Goal: Information Seeking & Learning: Find specific fact

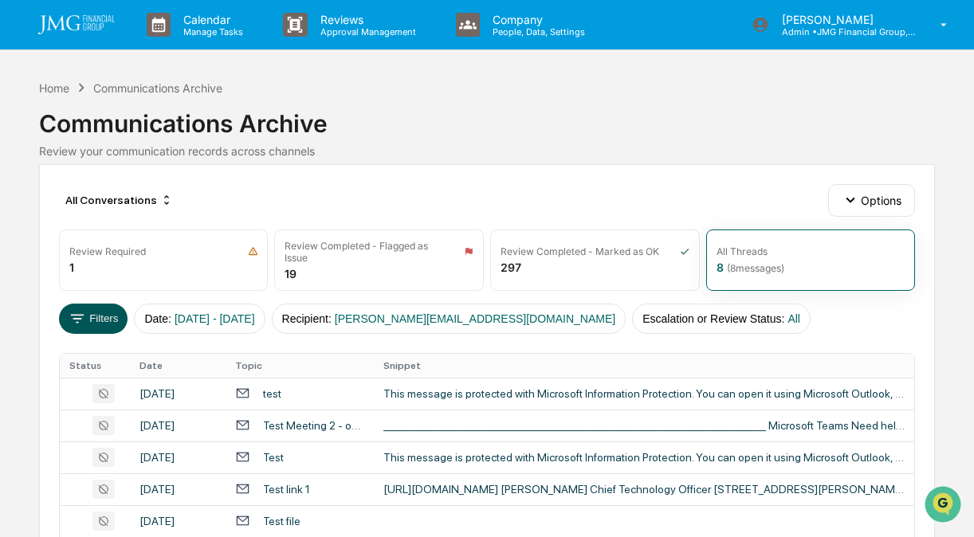
click at [89, 309] on button "Filters" at bounding box center [93, 319] width 69 height 30
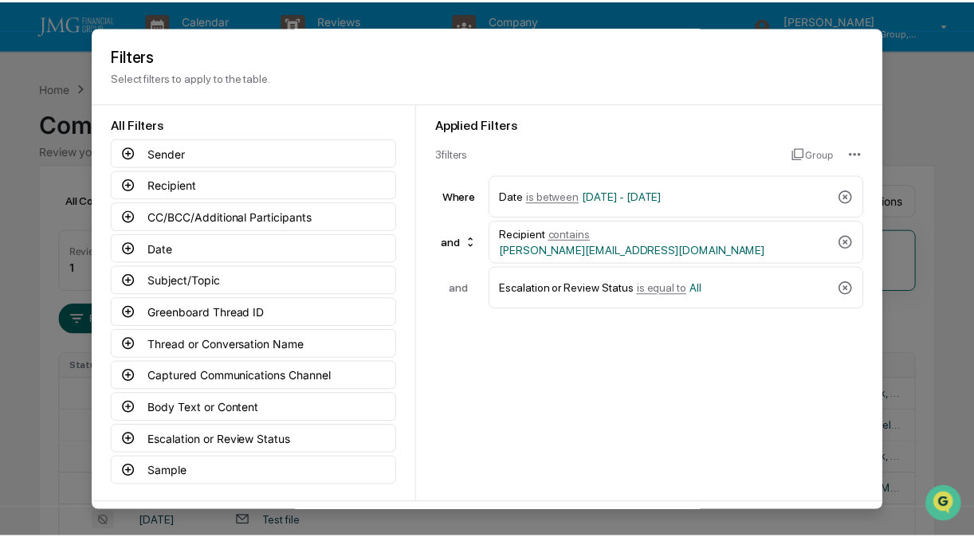
scroll to position [63, 0]
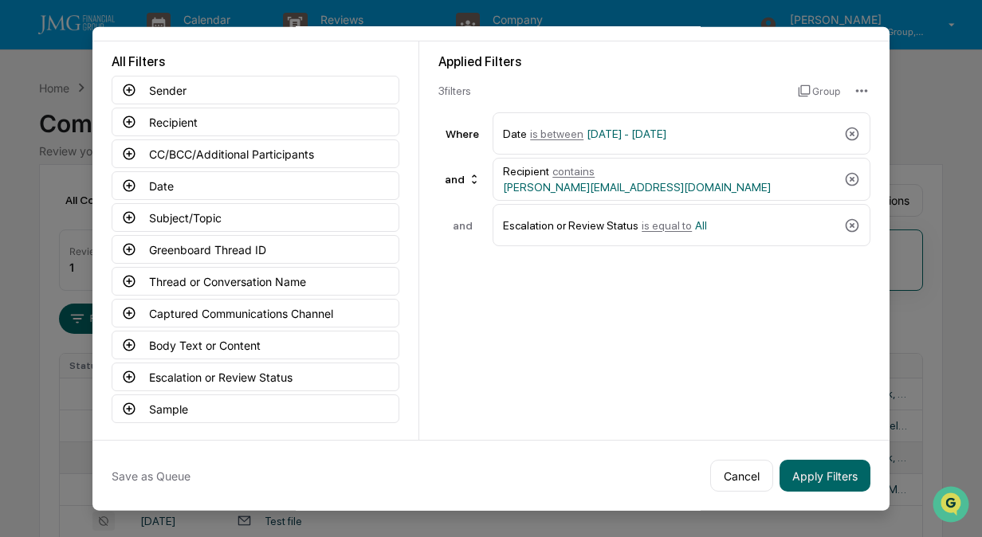
drag, startPoint x: 816, startPoint y: 470, endPoint x: 807, endPoint y: 469, distance: 8.9
click at [816, 470] on button "Apply Filters" at bounding box center [825, 476] width 91 height 32
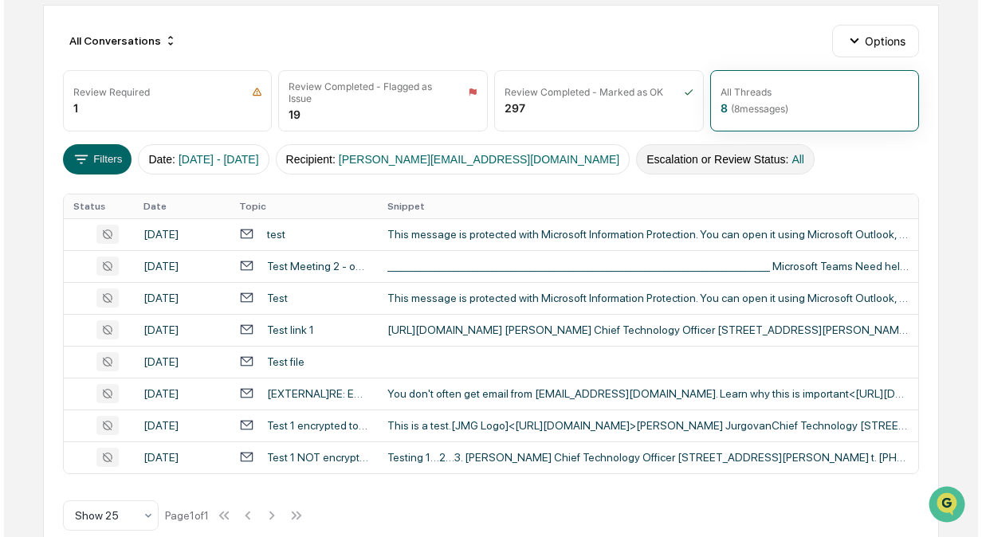
scroll to position [0, 0]
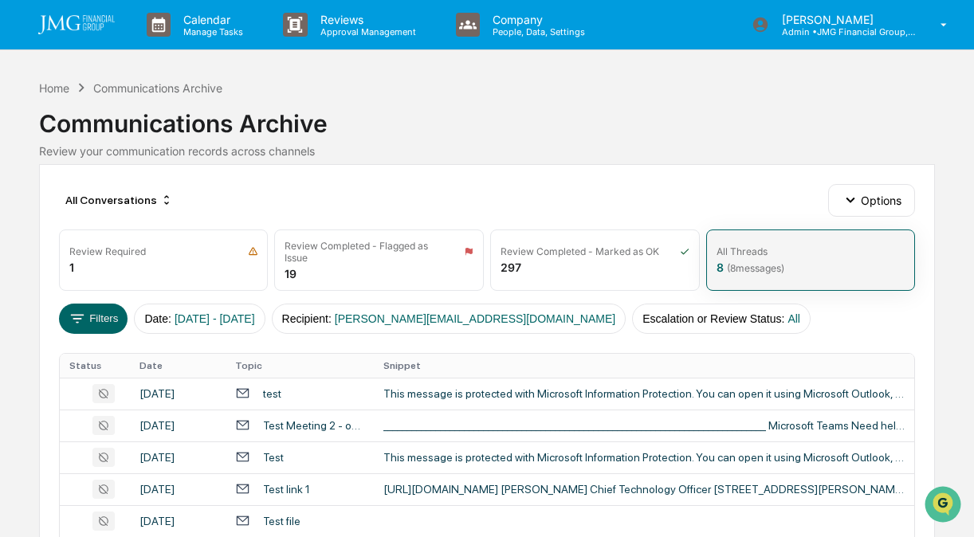
click at [754, 266] on span "( 8 messages)" at bounding box center [755, 268] width 57 height 12
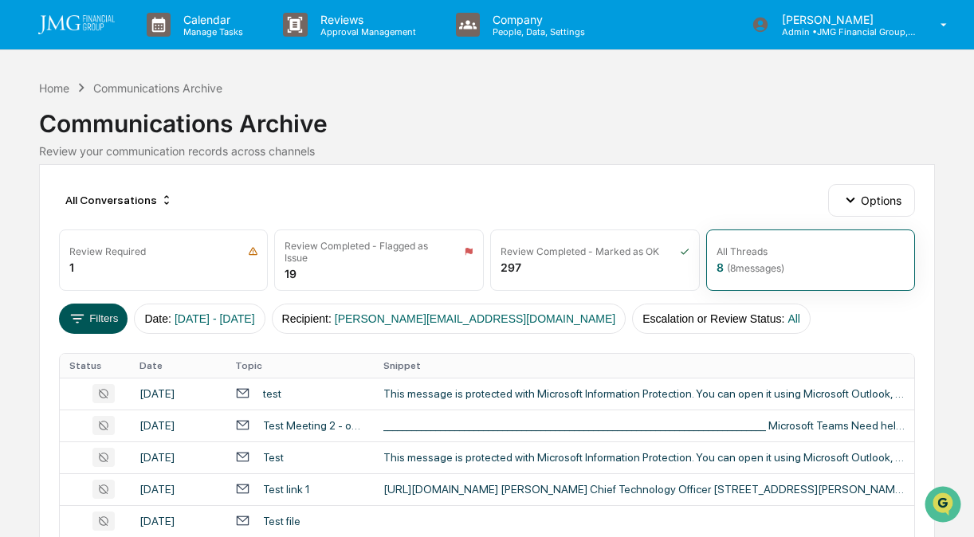
click at [84, 320] on icon at bounding box center [78, 319] width 18 height 18
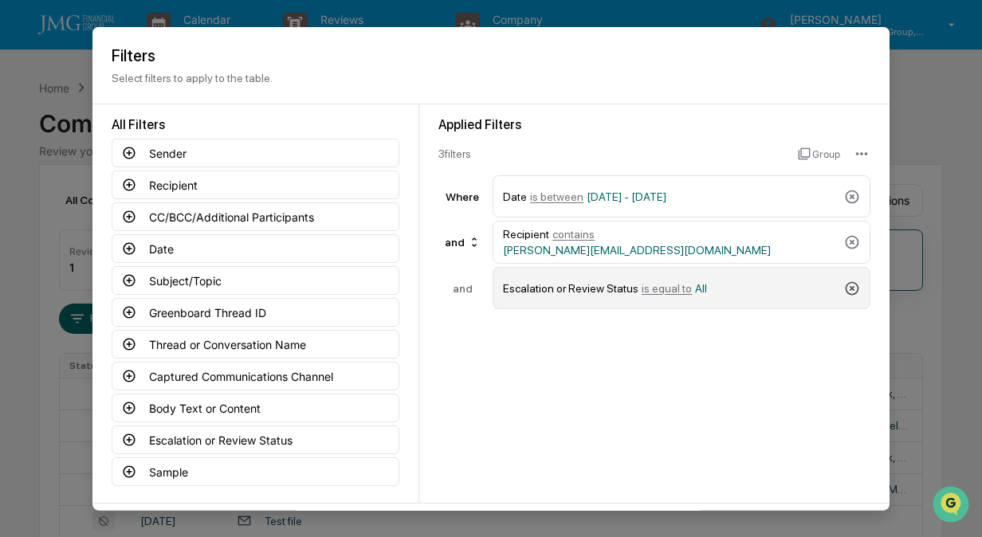
click at [847, 286] on icon at bounding box center [853, 288] width 14 height 14
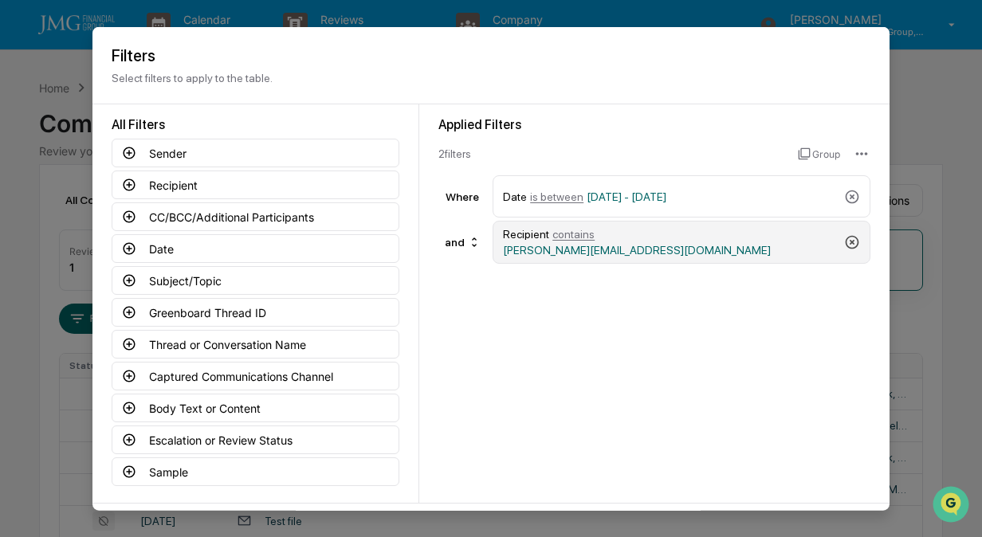
click at [845, 242] on icon at bounding box center [852, 242] width 16 height 16
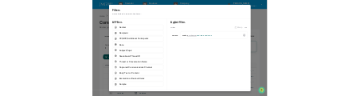
scroll to position [63, 0]
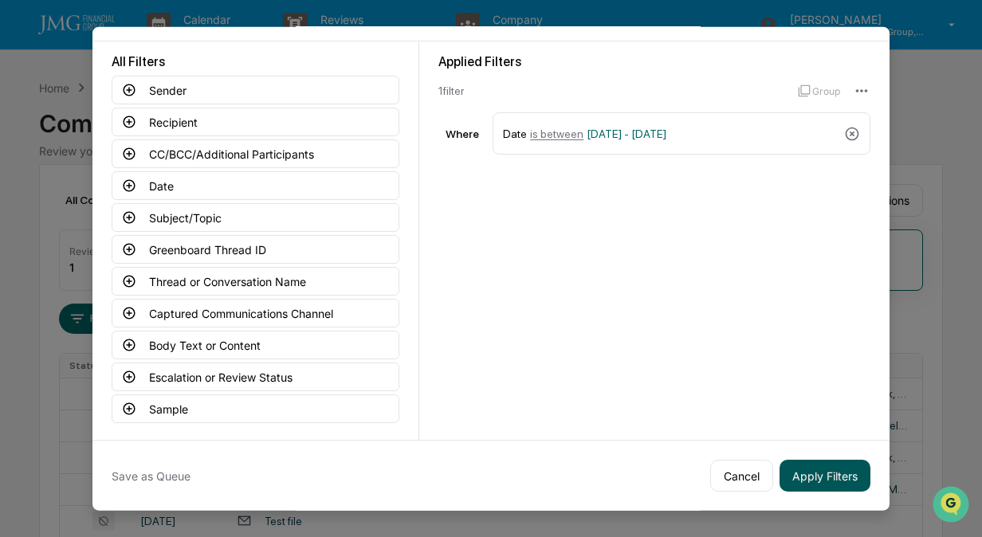
click at [839, 481] on button "Apply Filters" at bounding box center [825, 476] width 91 height 32
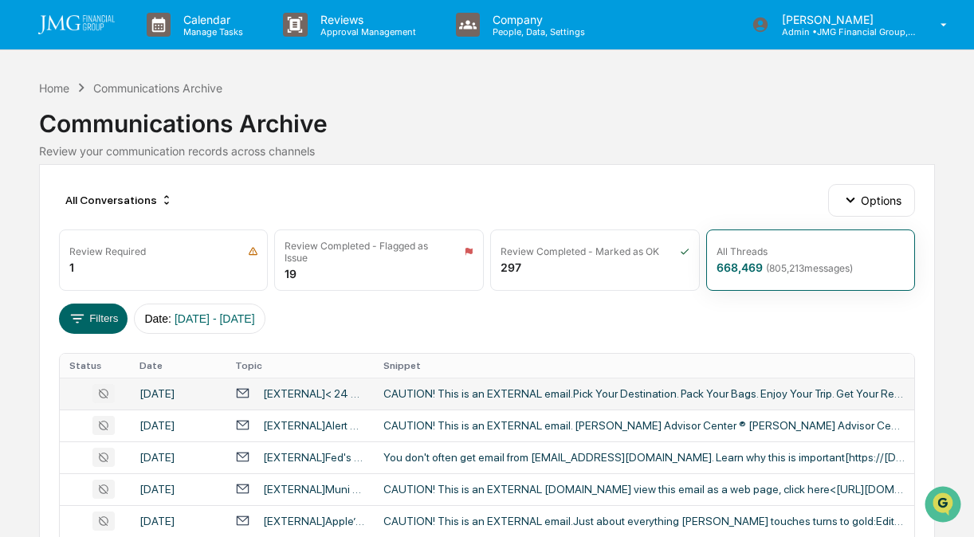
click at [522, 395] on div "CAUTION! This is an EXTERNAL email.Pick Your Destination. Pack Your Bags. Enjoy…" at bounding box center [643, 393] width 521 height 13
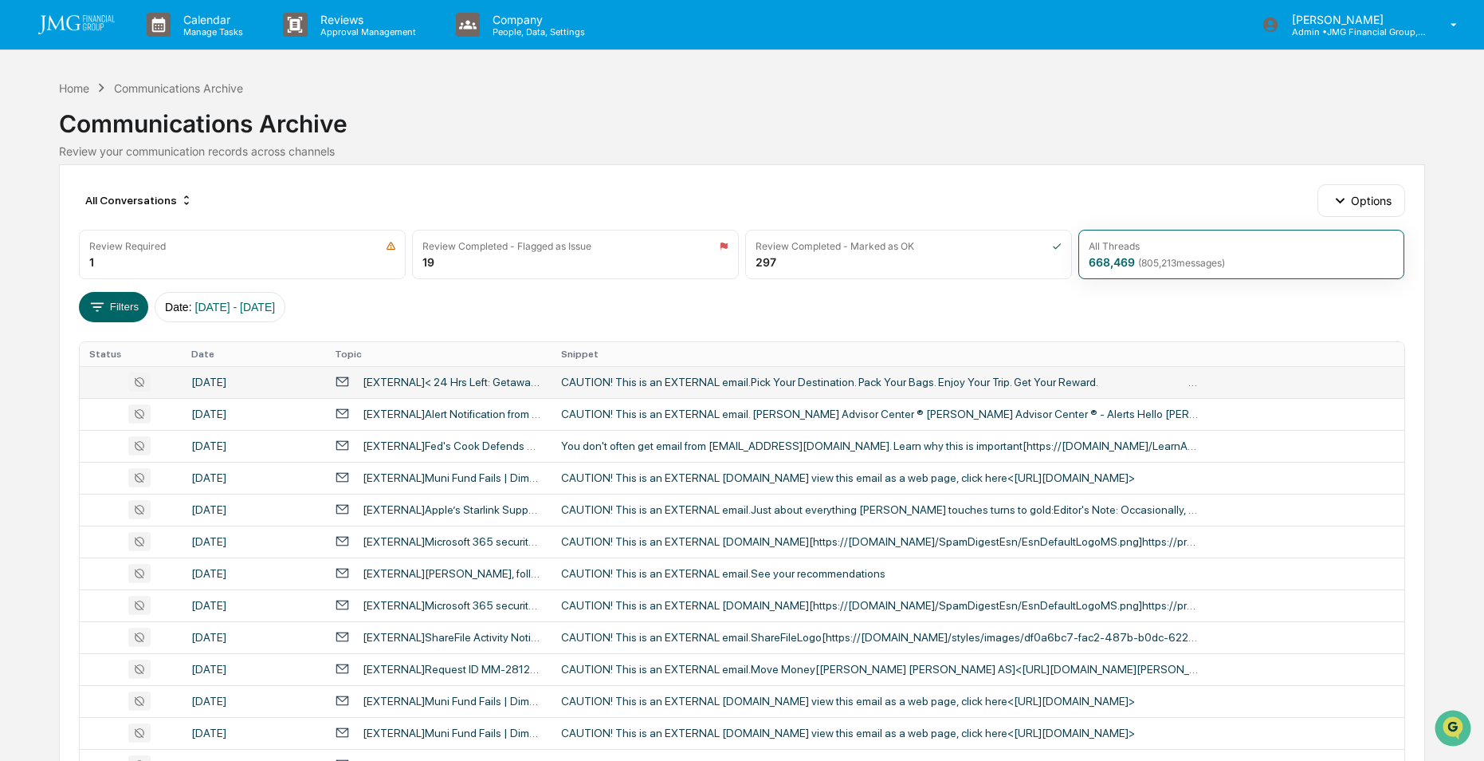
click at [16, 242] on div "Calendar Manage Tasks Reviews Approval Management Company People, Data, Setting…" at bounding box center [742, 627] width 1484 height 1254
click at [124, 308] on button "Filters" at bounding box center [113, 307] width 69 height 30
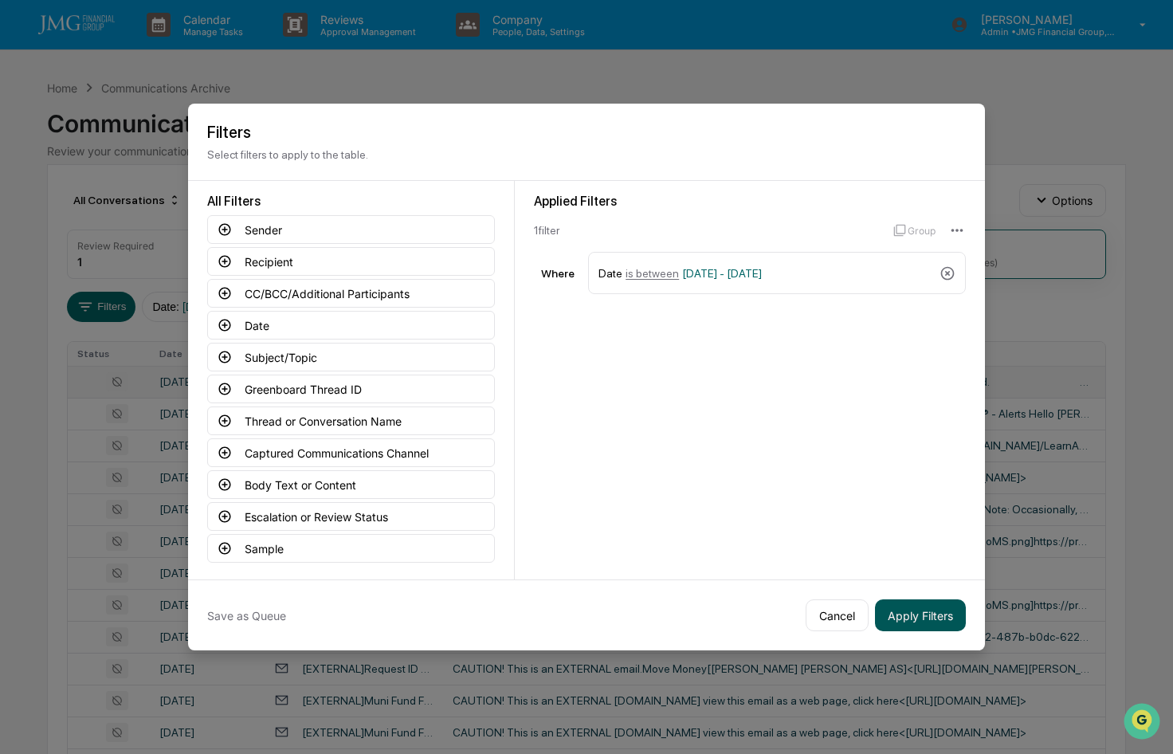
click at [914, 537] on button "Apply Filters" at bounding box center [920, 615] width 91 height 32
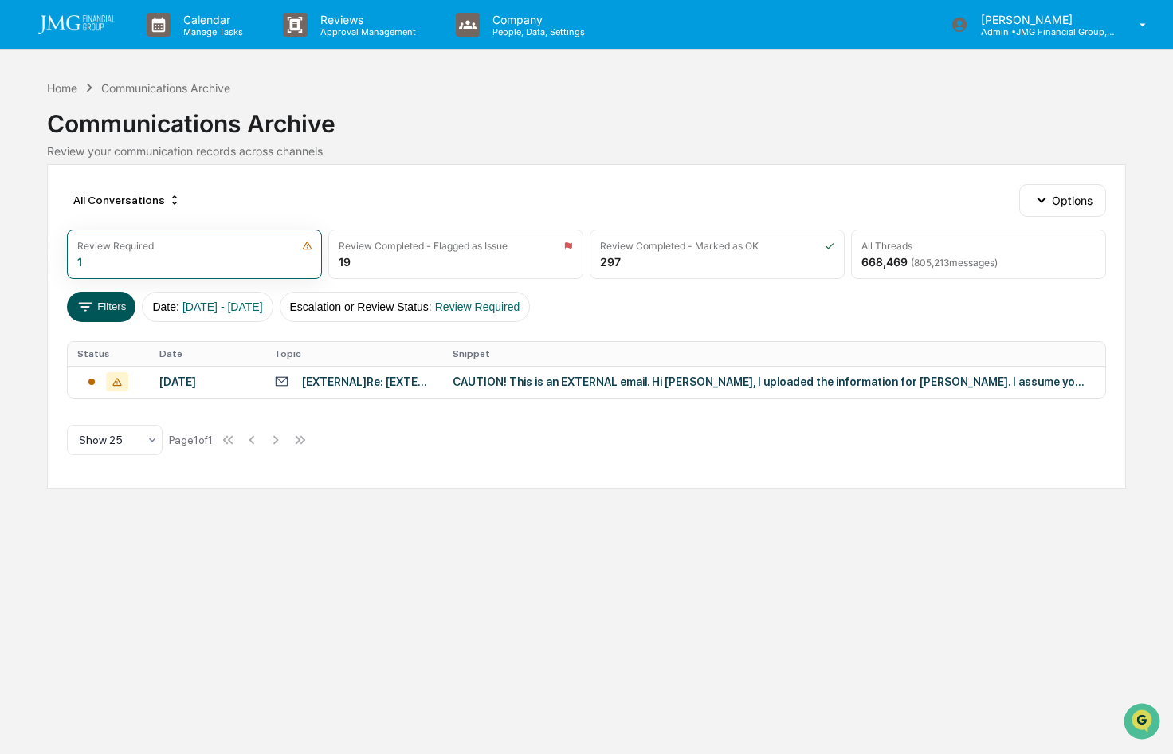
click at [118, 304] on button "Filters" at bounding box center [101, 307] width 69 height 30
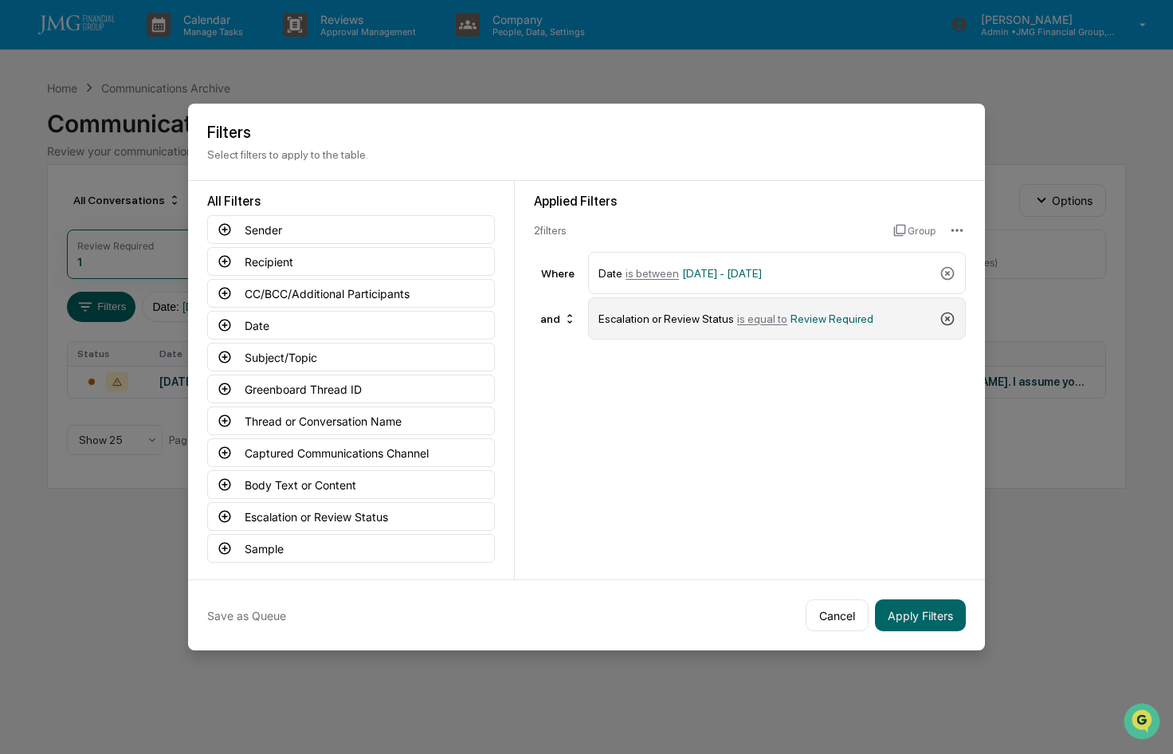
click at [946, 321] on icon at bounding box center [948, 319] width 16 height 16
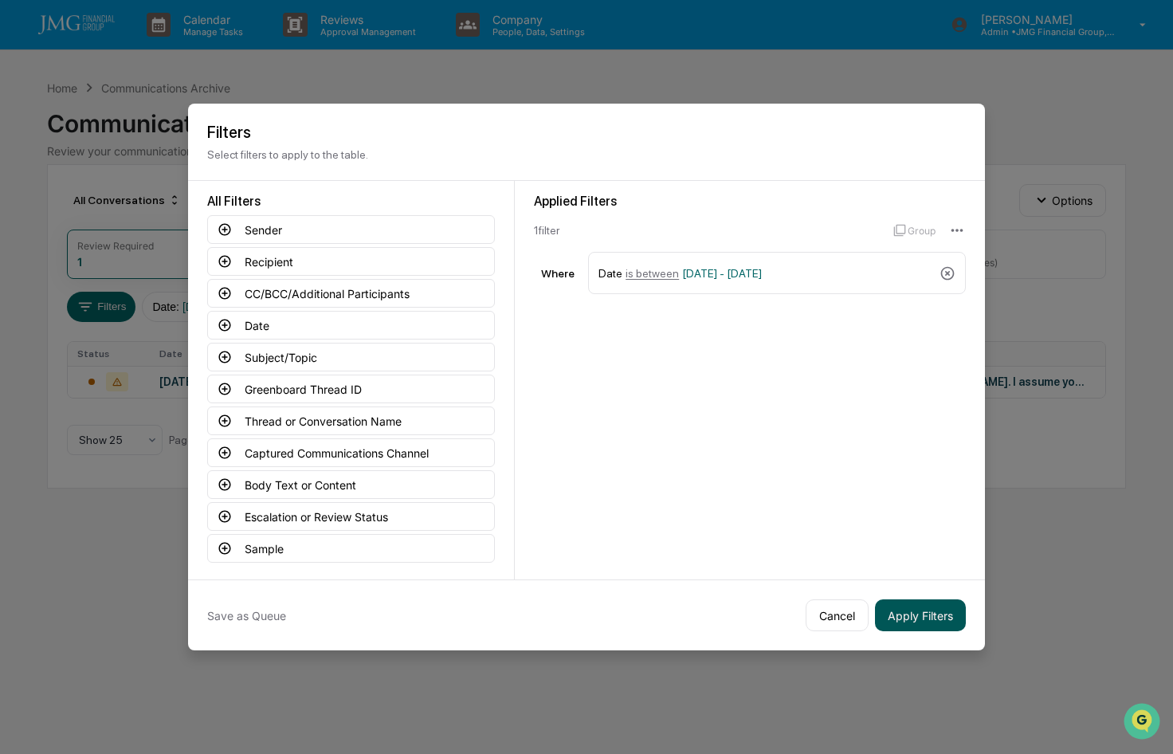
click at [913, 607] on button "Apply Filters" at bounding box center [920, 615] width 91 height 32
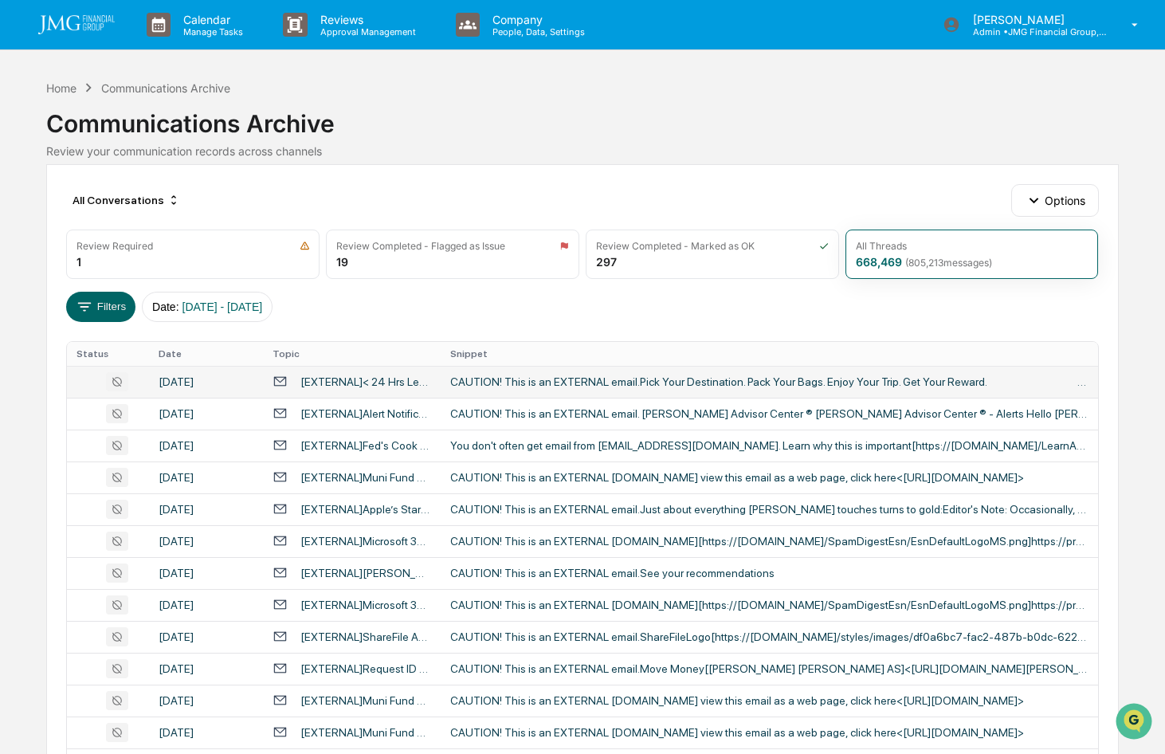
click at [484, 378] on div "CAUTION! This is an EXTERNAL email.Pick Your Destination. Pack Your Bags. Enjoy…" at bounding box center [769, 381] width 638 height 13
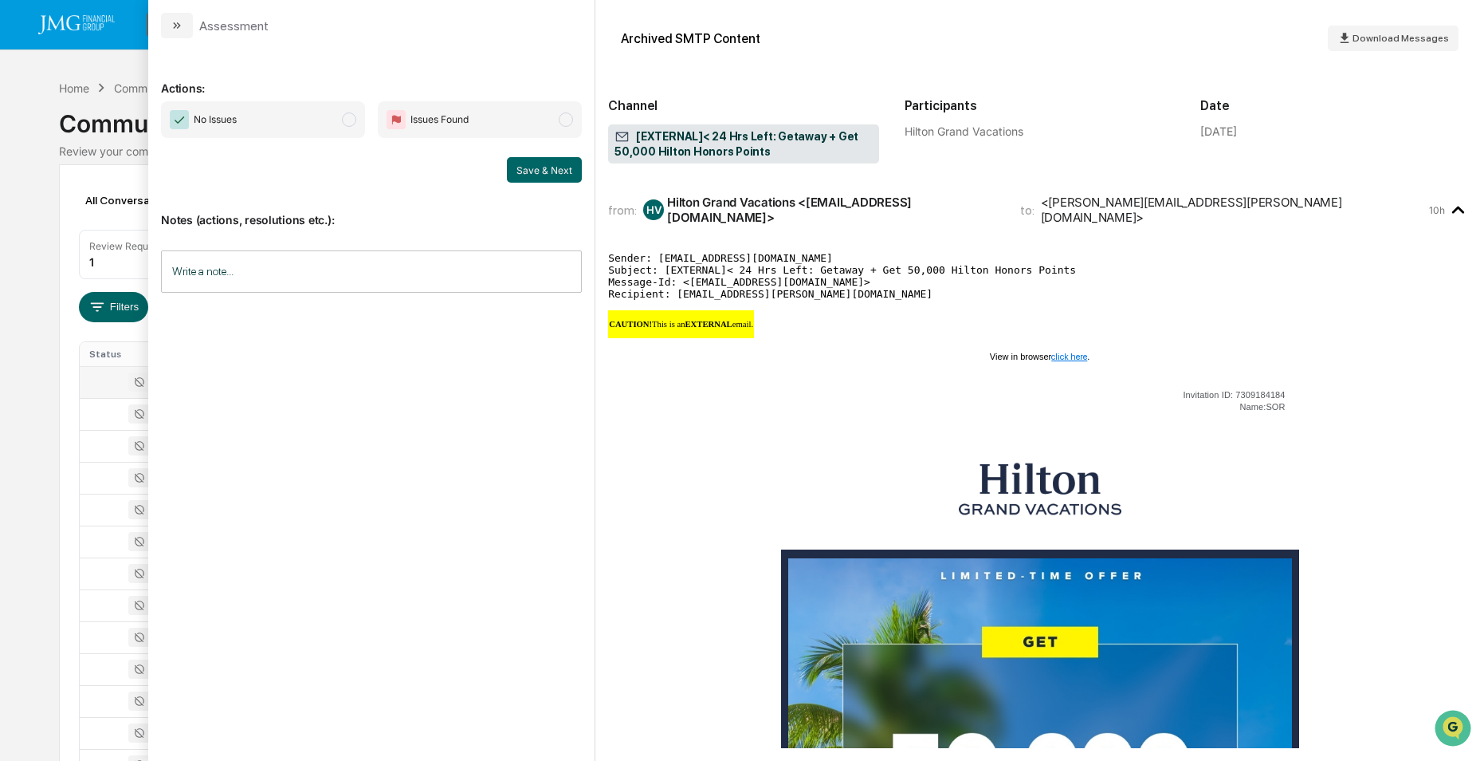
click at [41, 402] on div "Calendar Manage Tasks Reviews Approval Management Company People, Data, Setting…" at bounding box center [742, 627] width 1484 height 1254
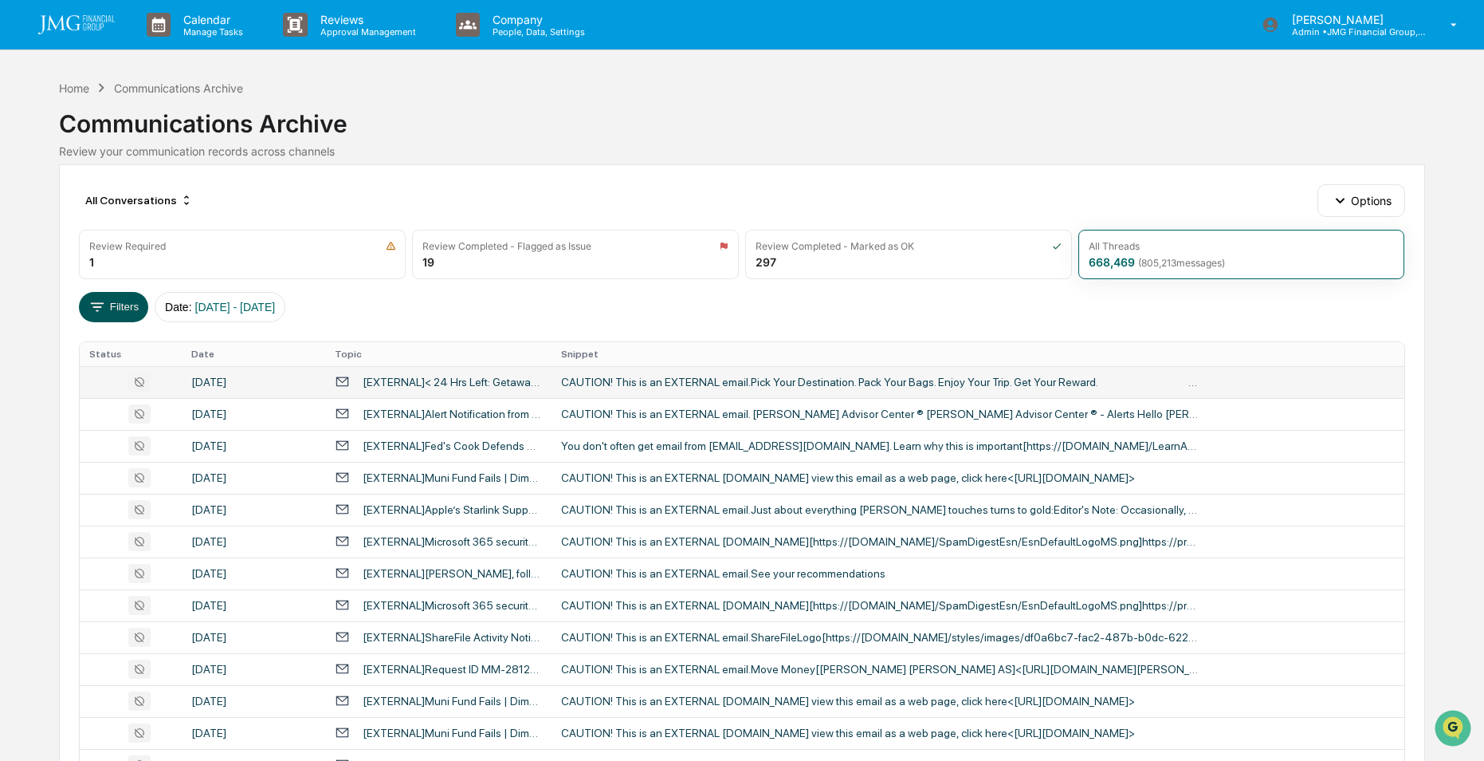
click at [114, 321] on button "Filters" at bounding box center [113, 307] width 69 height 30
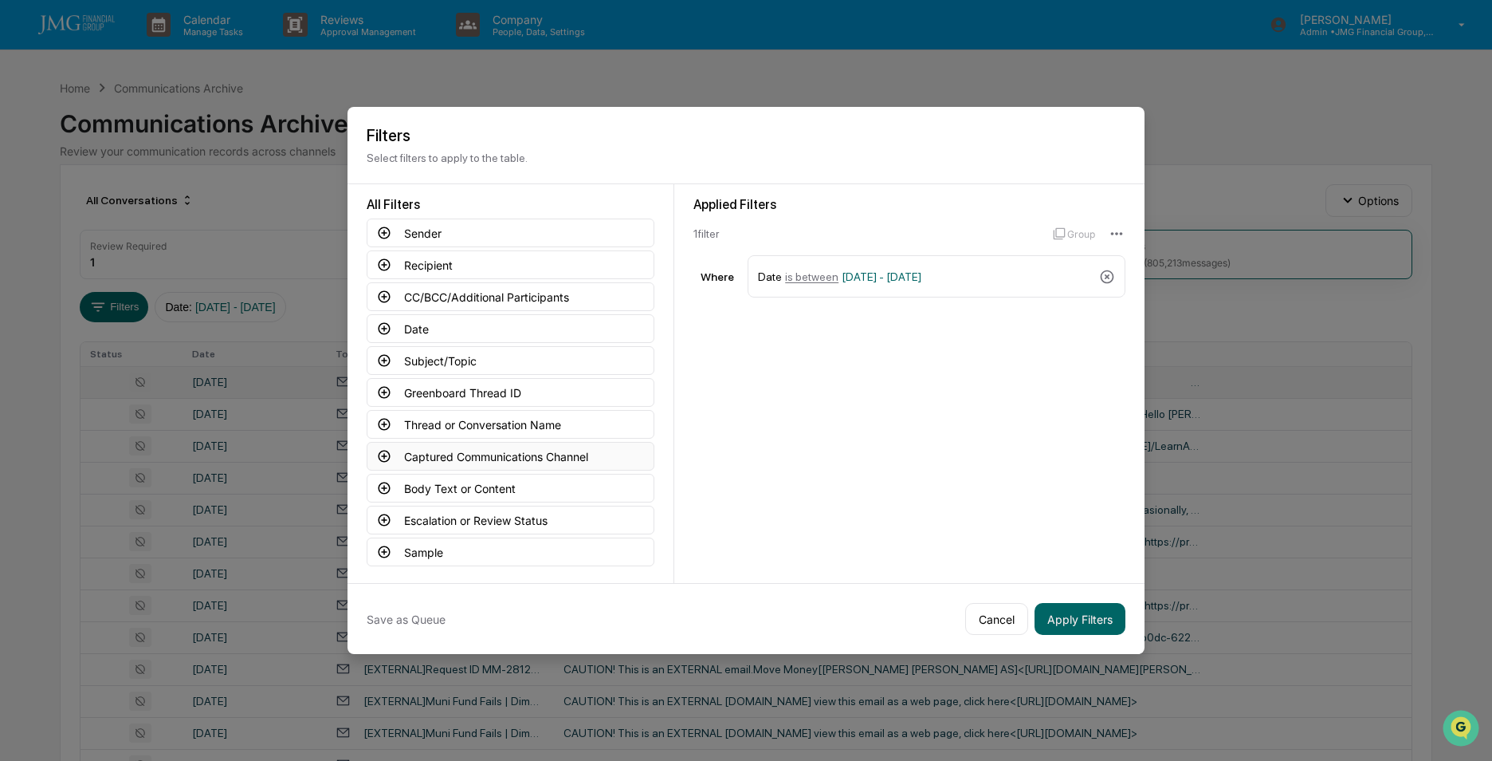
click at [383, 453] on icon at bounding box center [384, 456] width 14 height 14
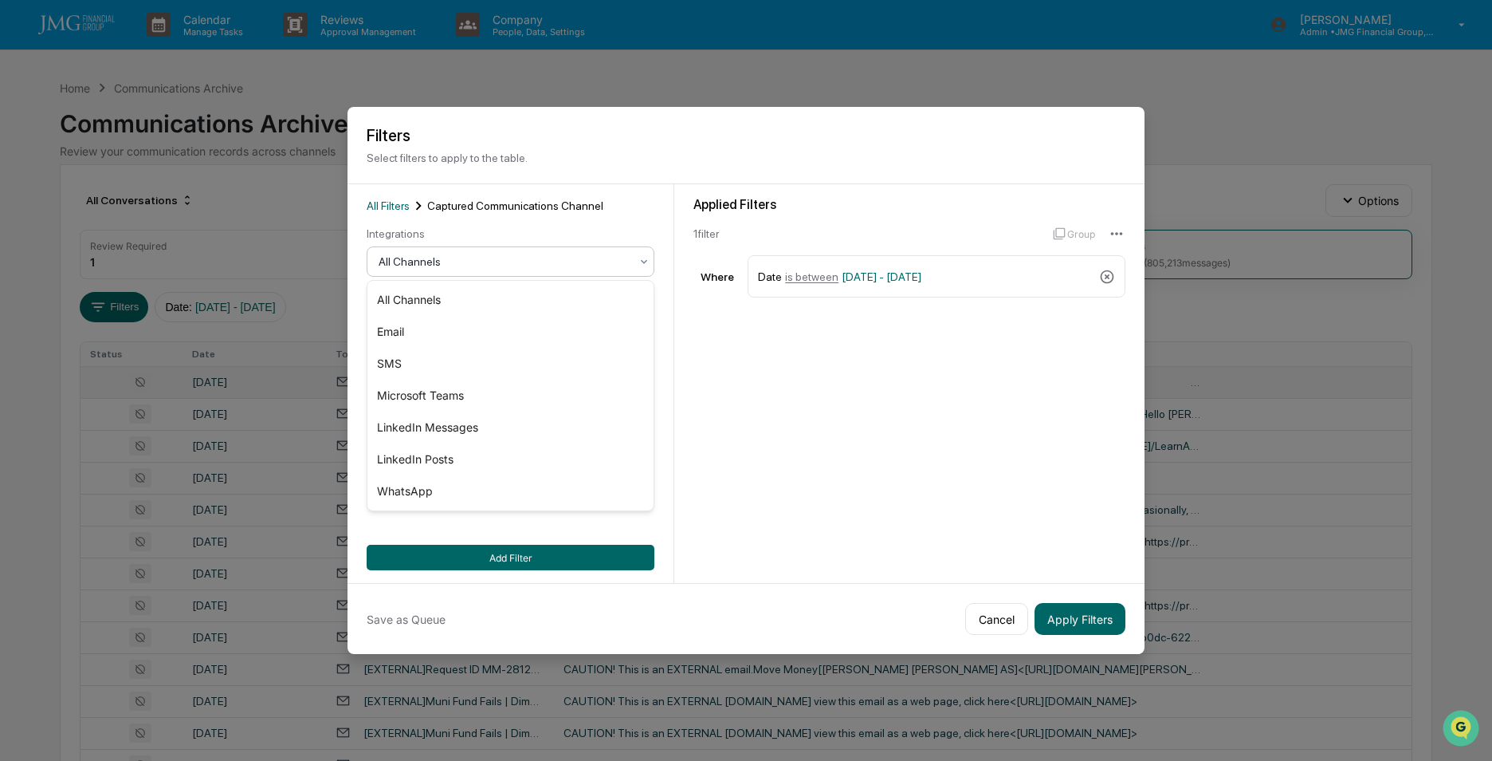
click at [450, 263] on div at bounding box center [504, 262] width 251 height 16
click at [420, 356] on div "SMS" at bounding box center [511, 364] width 286 height 32
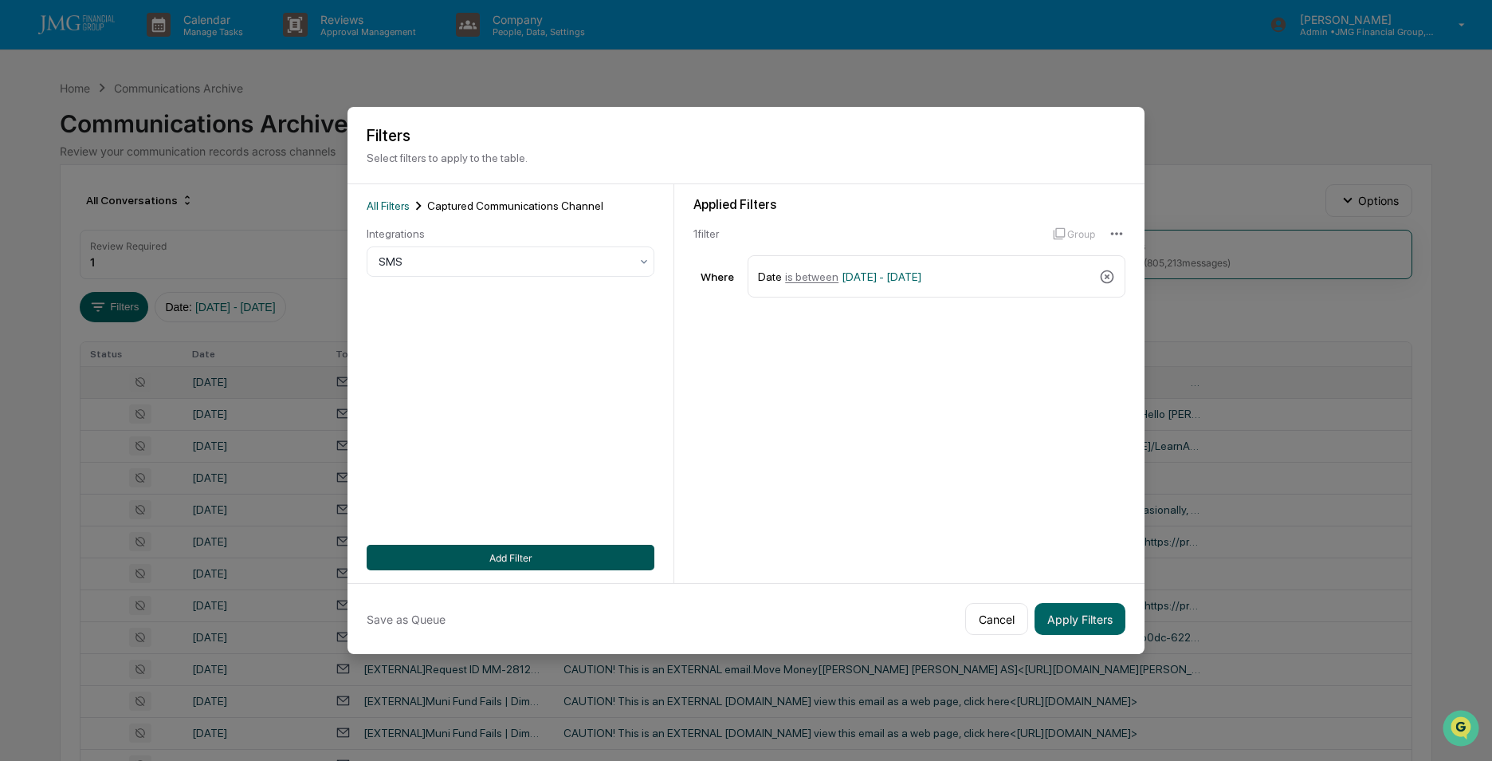
click at [501, 552] on button "Add Filter" at bounding box center [511, 557] width 288 height 26
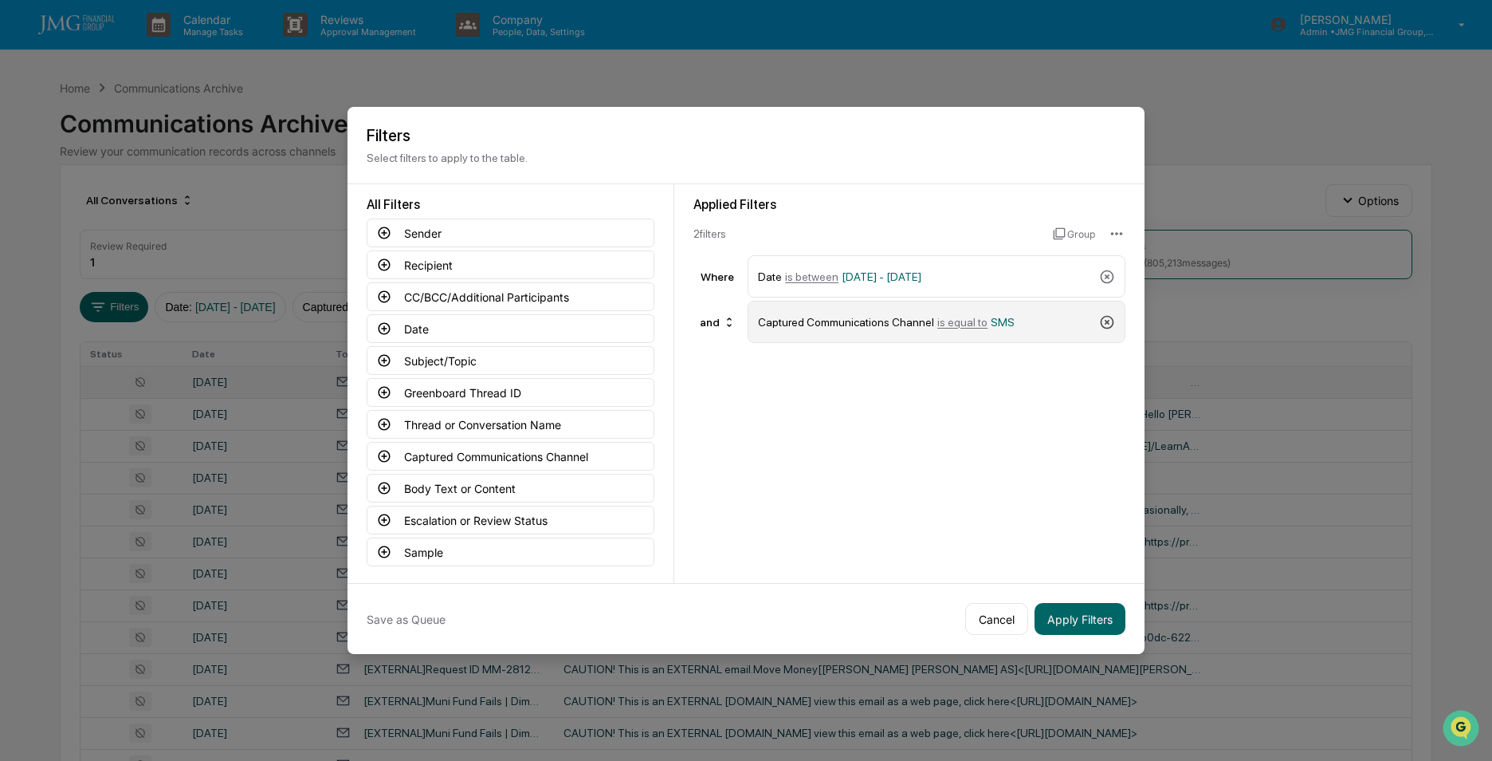
click at [1110, 318] on icon at bounding box center [1107, 322] width 16 height 16
click at [408, 259] on button "Recipient" at bounding box center [511, 264] width 288 height 29
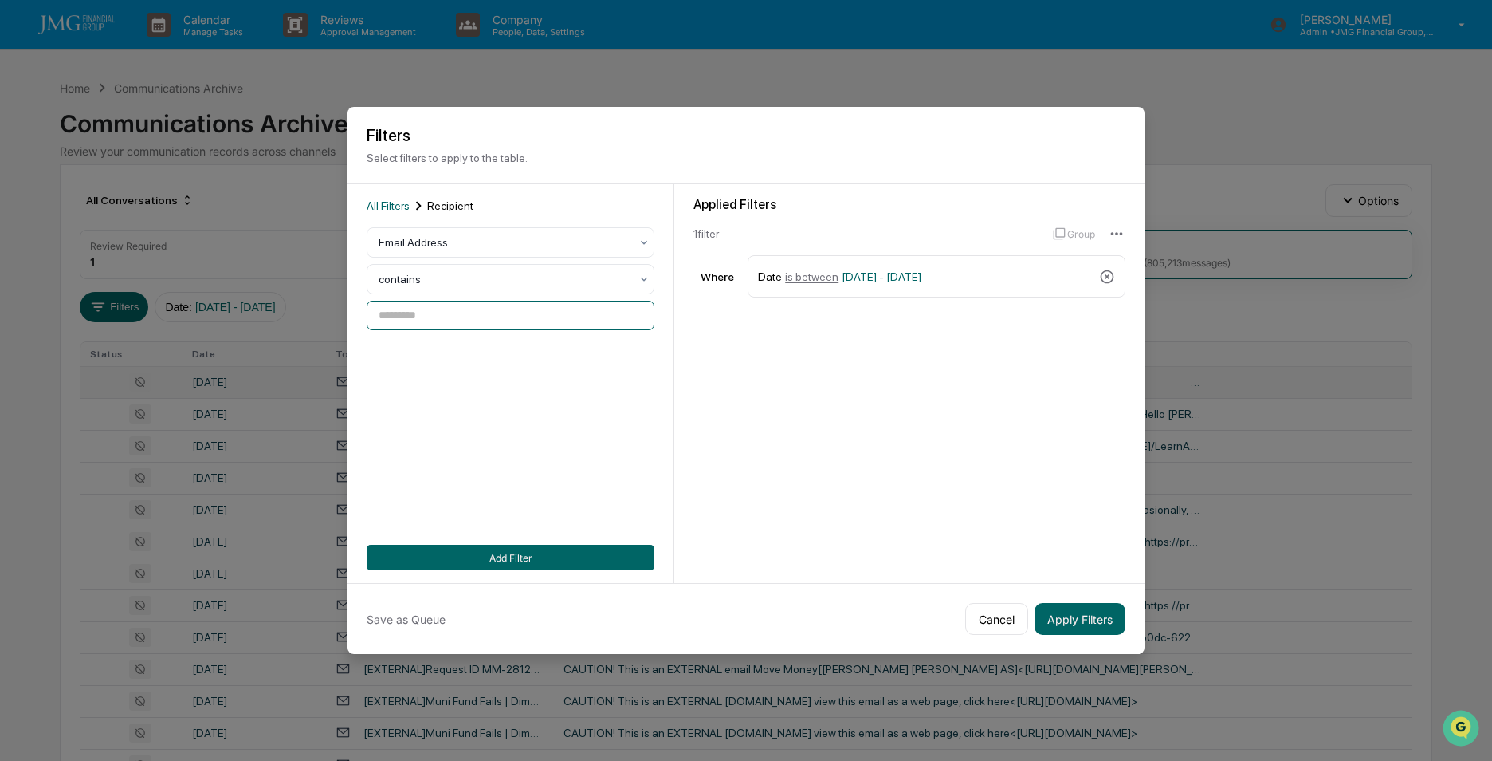
click at [482, 320] on input at bounding box center [511, 315] width 288 height 29
type input "**********"
click at [504, 558] on button "Add Filter" at bounding box center [511, 557] width 288 height 26
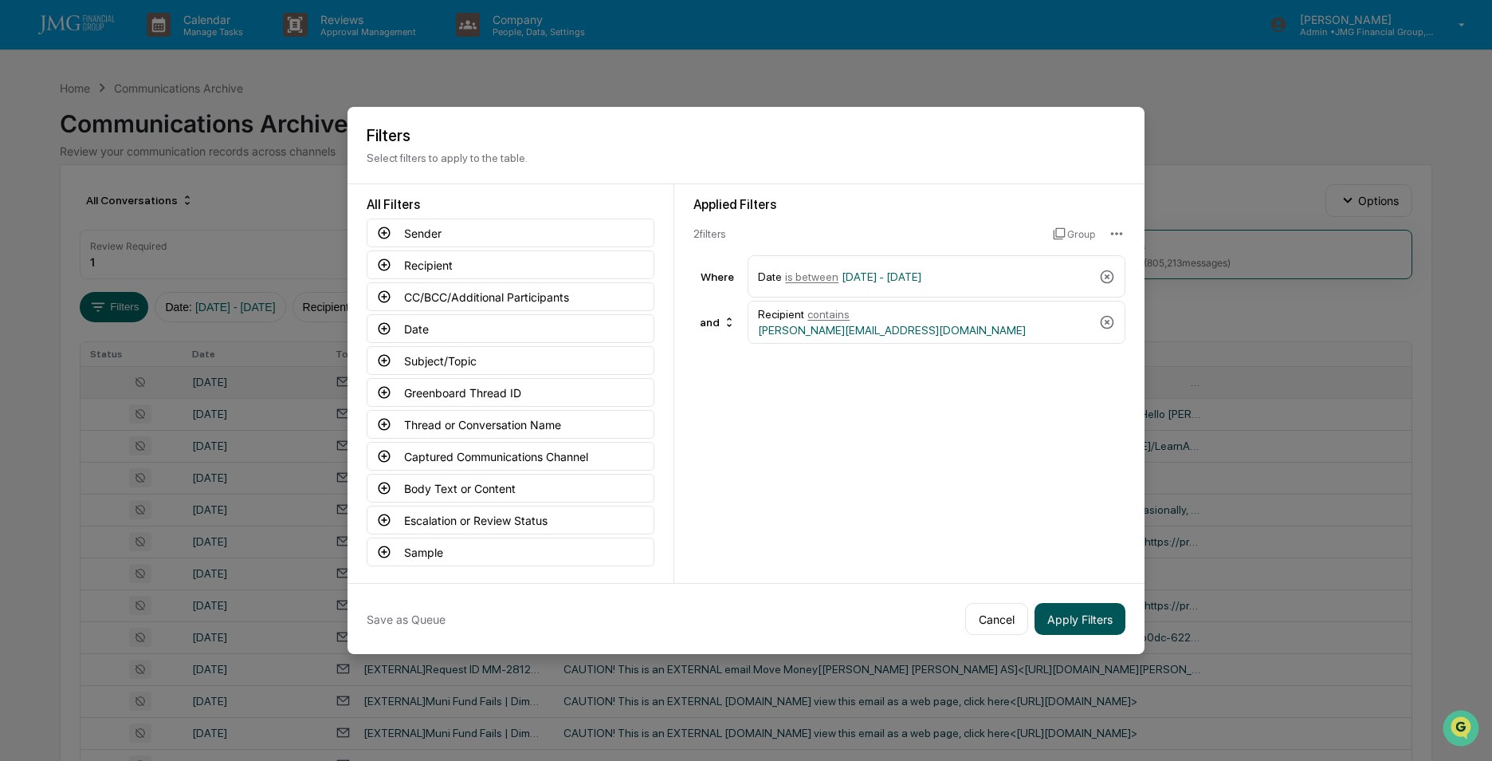
click at [1063, 622] on button "Apply Filters" at bounding box center [1080, 619] width 91 height 32
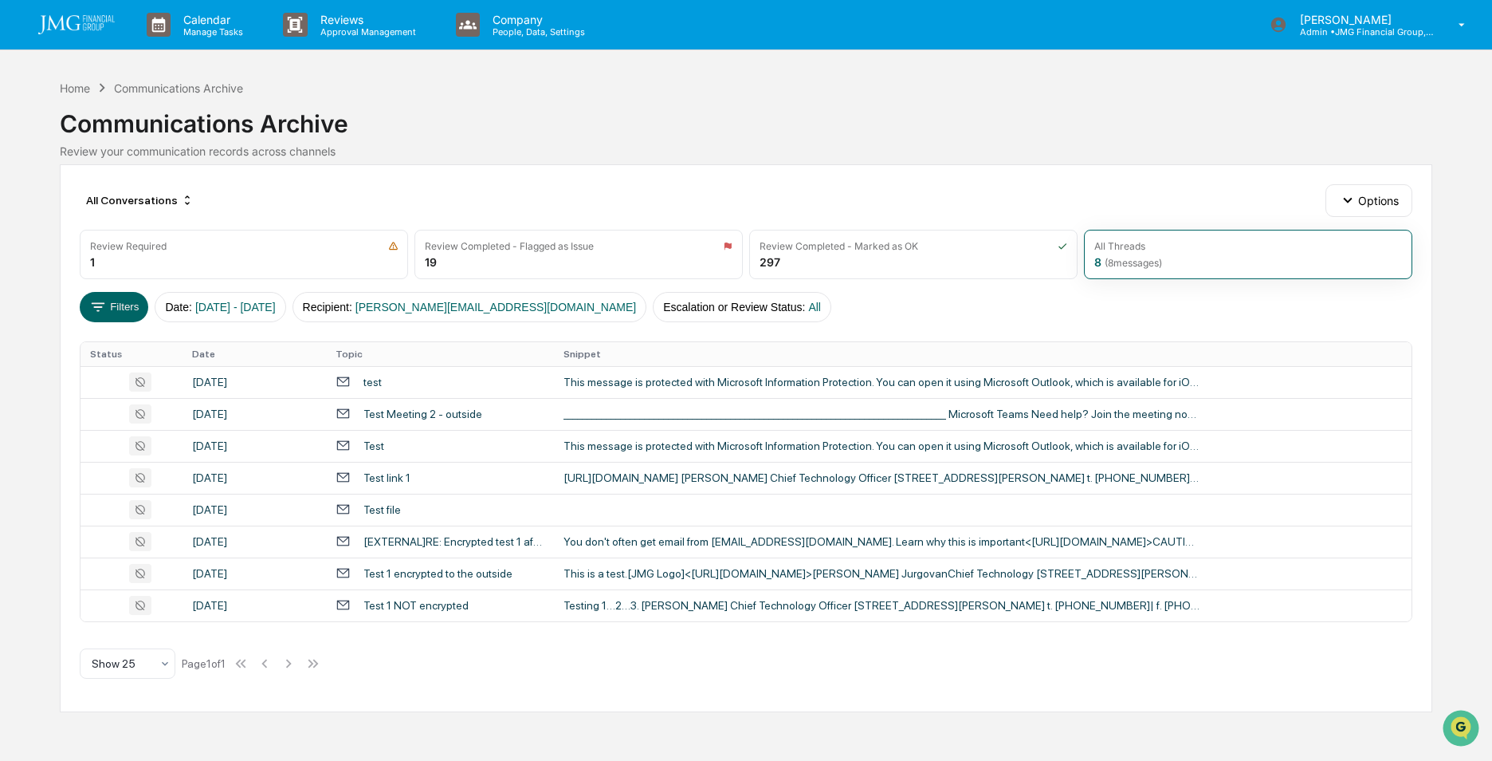
click at [42, 112] on div "Calendar Manage Tasks Reviews Approval Management Company People, Data, Setting…" at bounding box center [746, 380] width 1492 height 761
click at [230, 570] on div "[DATE]" at bounding box center [254, 573] width 125 height 13
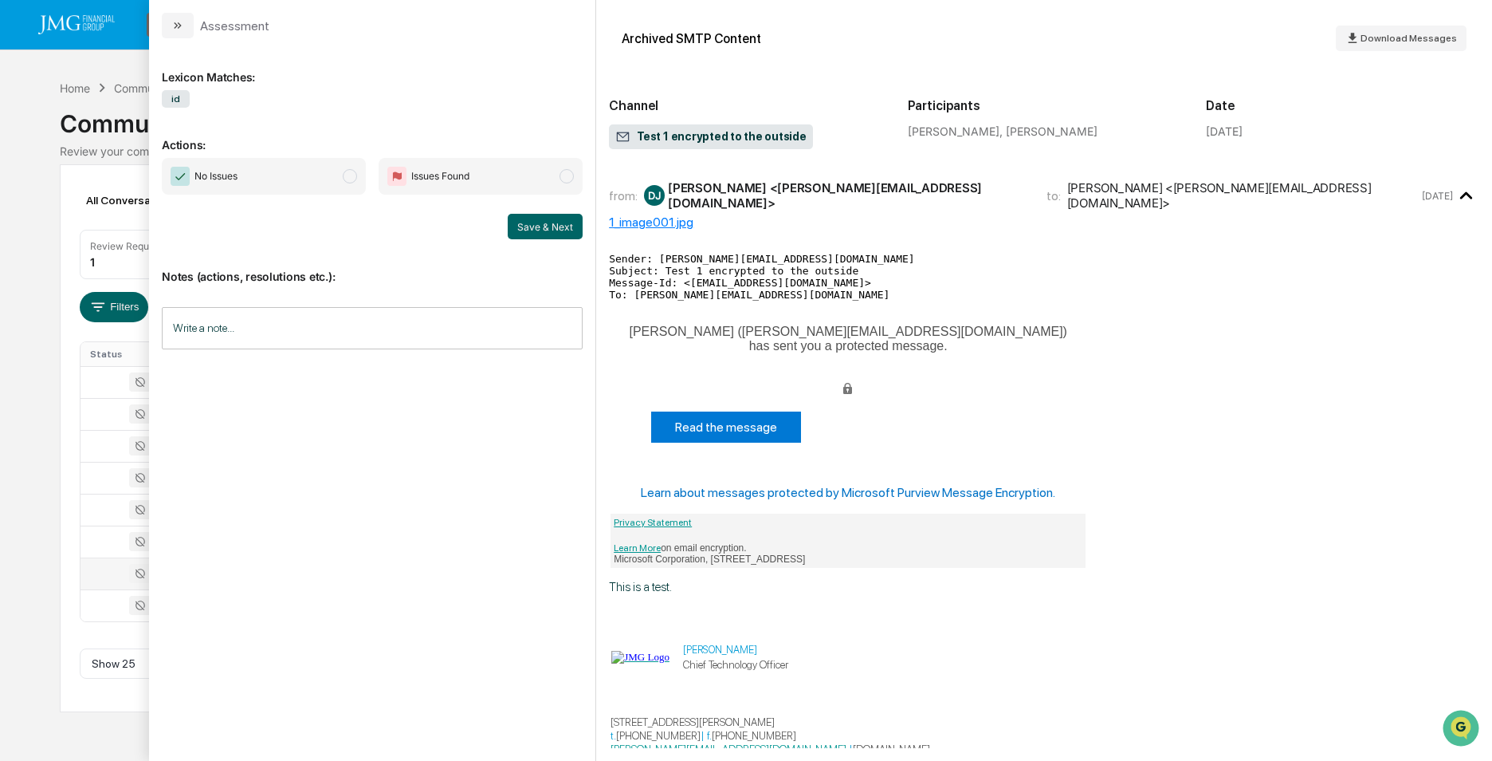
click at [1165, 354] on span "Sender: Dan@jmgfin.com Subject: Test 1 encrypted to the outside Message-Id: <PH…" at bounding box center [1044, 621] width 871 height 737
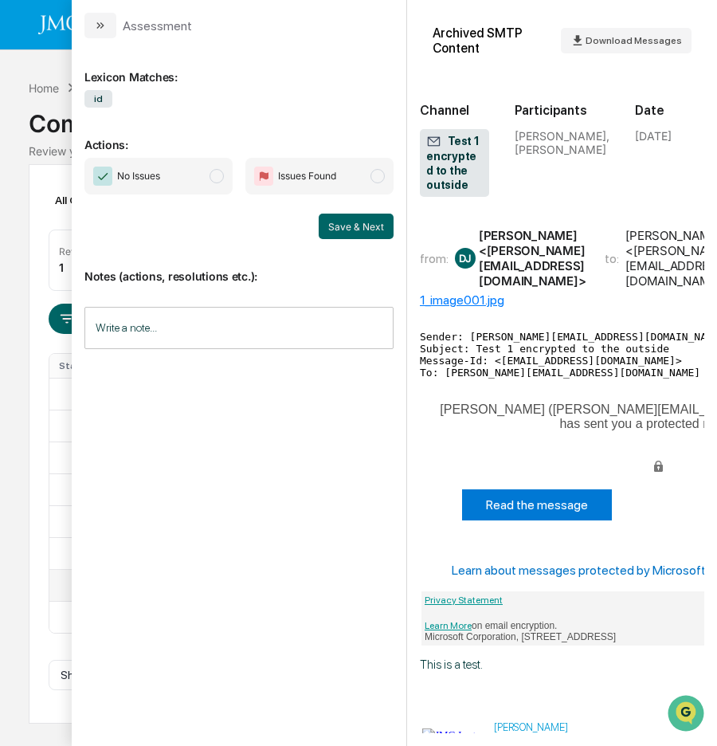
click at [536, 485] on td "Daniel R. Jurgovan (Dan@jmgfin.com) has sent you a protected message. Read the …" at bounding box center [659, 490] width 475 height 199
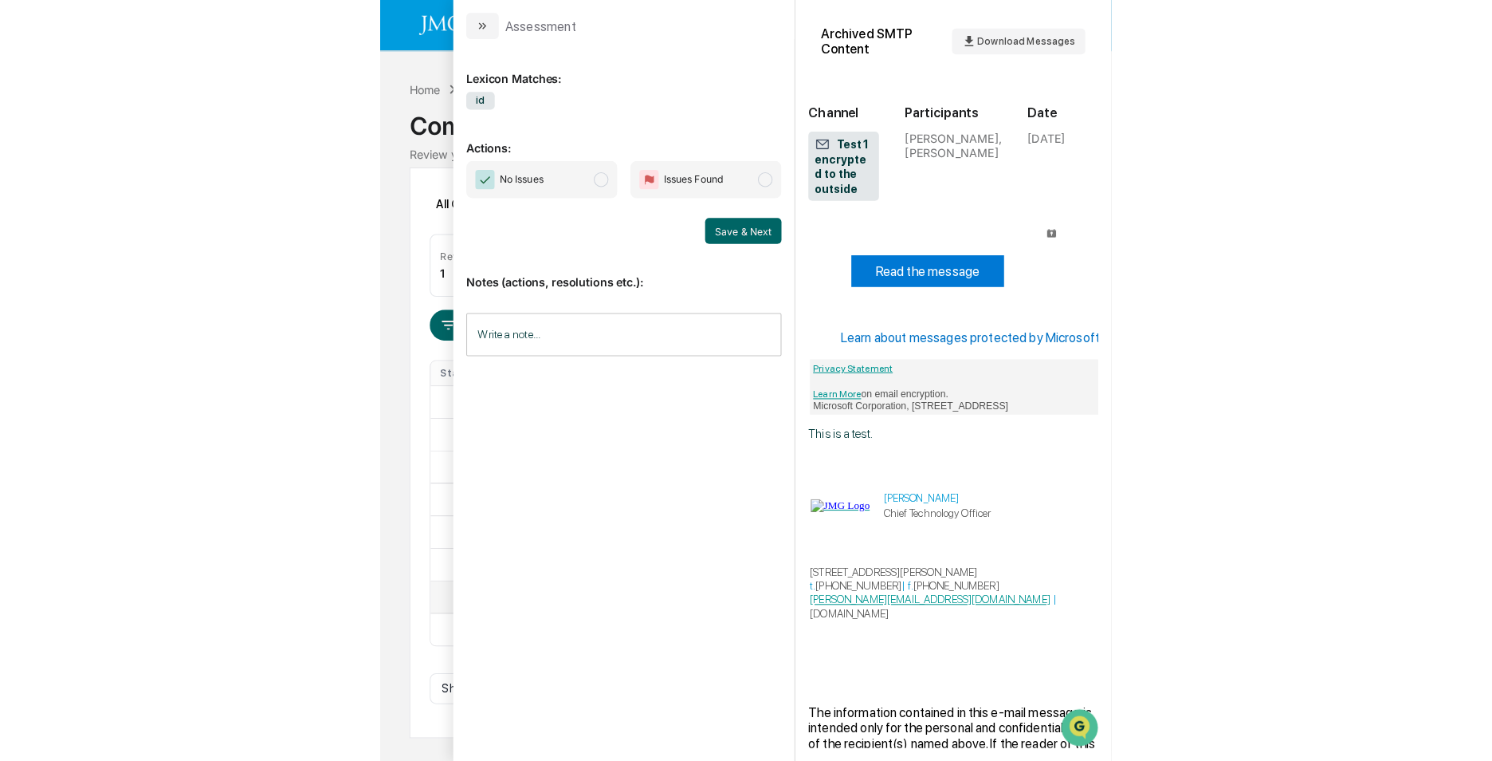
scroll to position [235, 0]
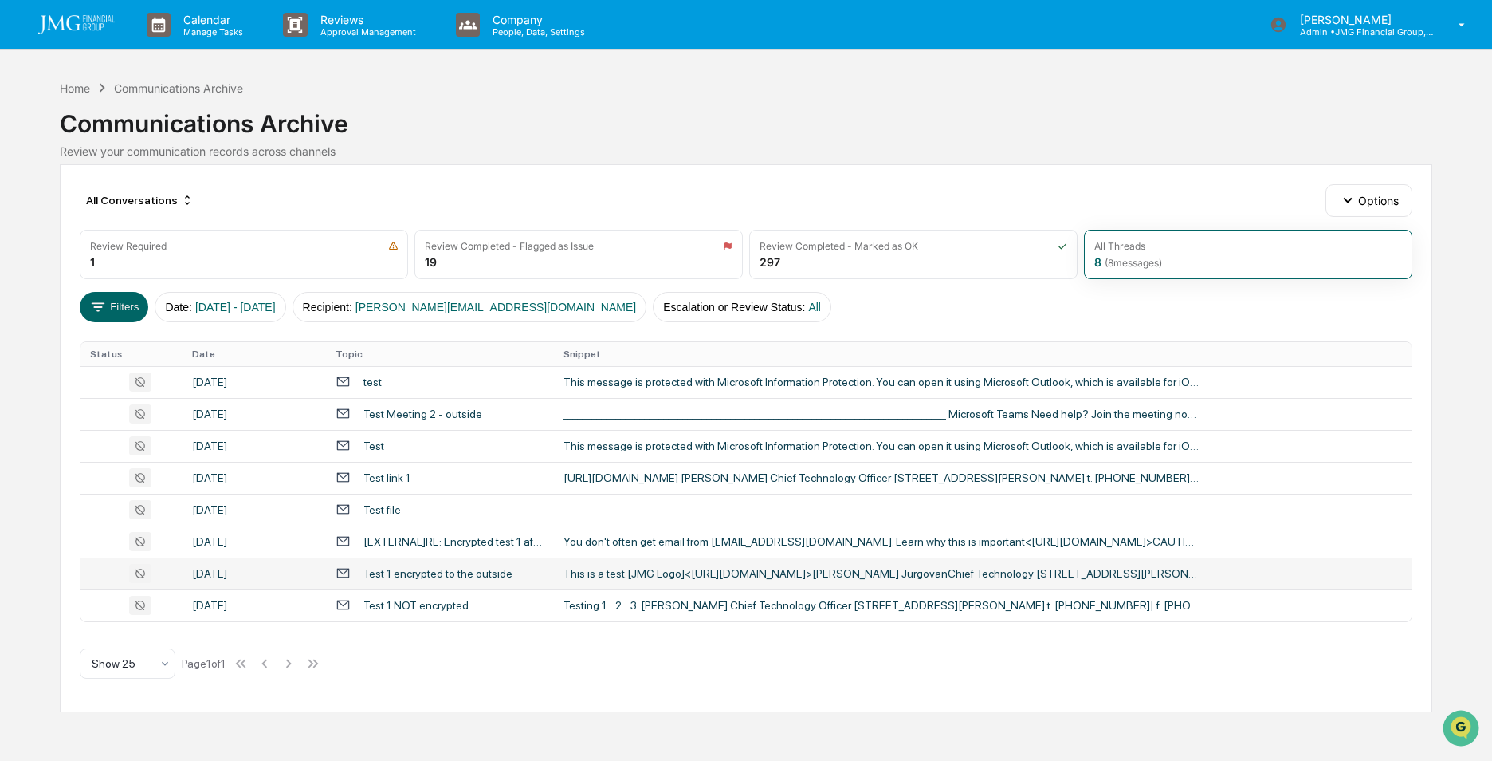
click at [18, 305] on div "Calendar Manage Tasks Reviews Approval Management Company People, Data, Setting…" at bounding box center [746, 380] width 1492 height 761
click at [247, 379] on div "[DATE]" at bounding box center [254, 381] width 125 height 13
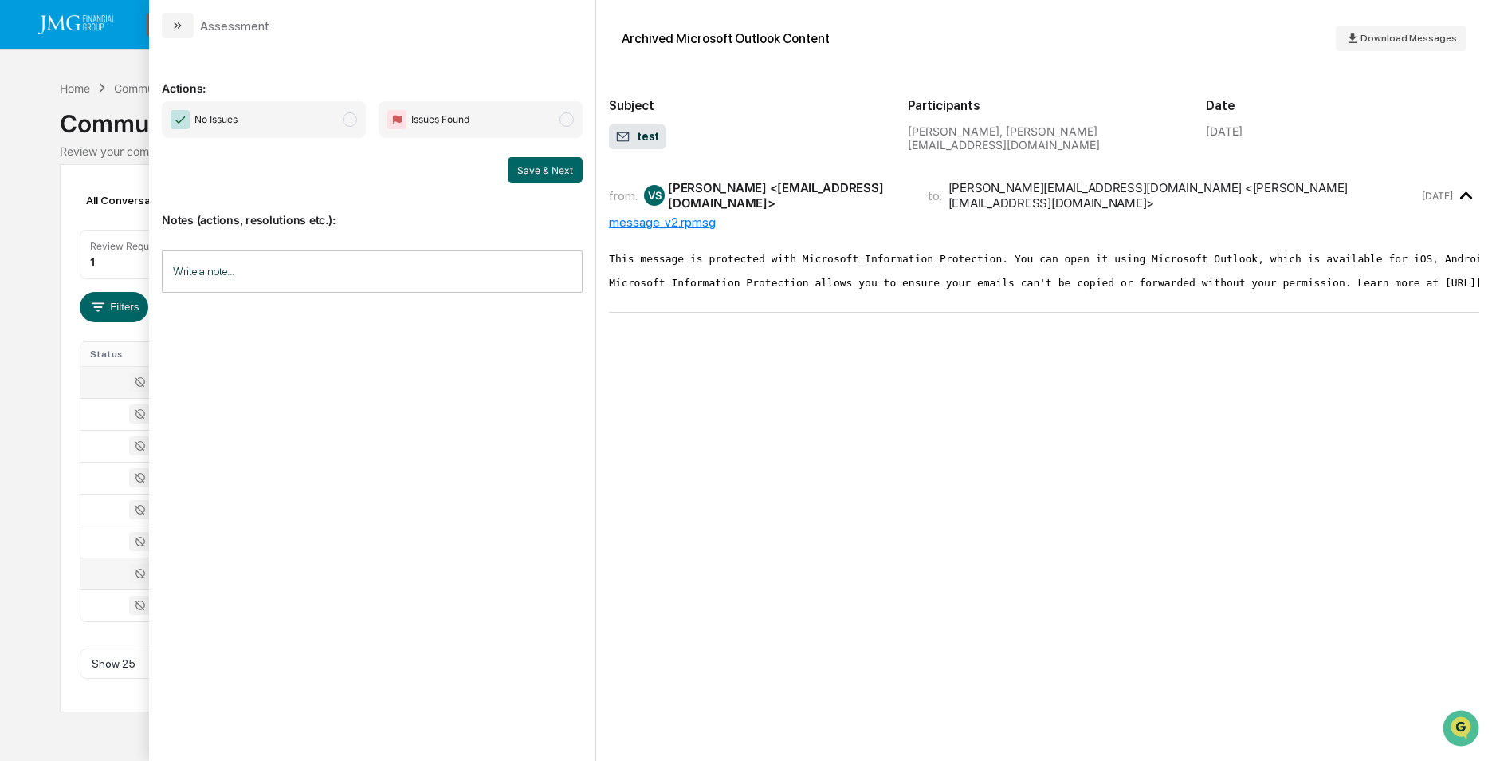
click at [32, 267] on div "Calendar Manage Tasks Reviews Approval Management Company People, Data, Setting…" at bounding box center [746, 380] width 1492 height 761
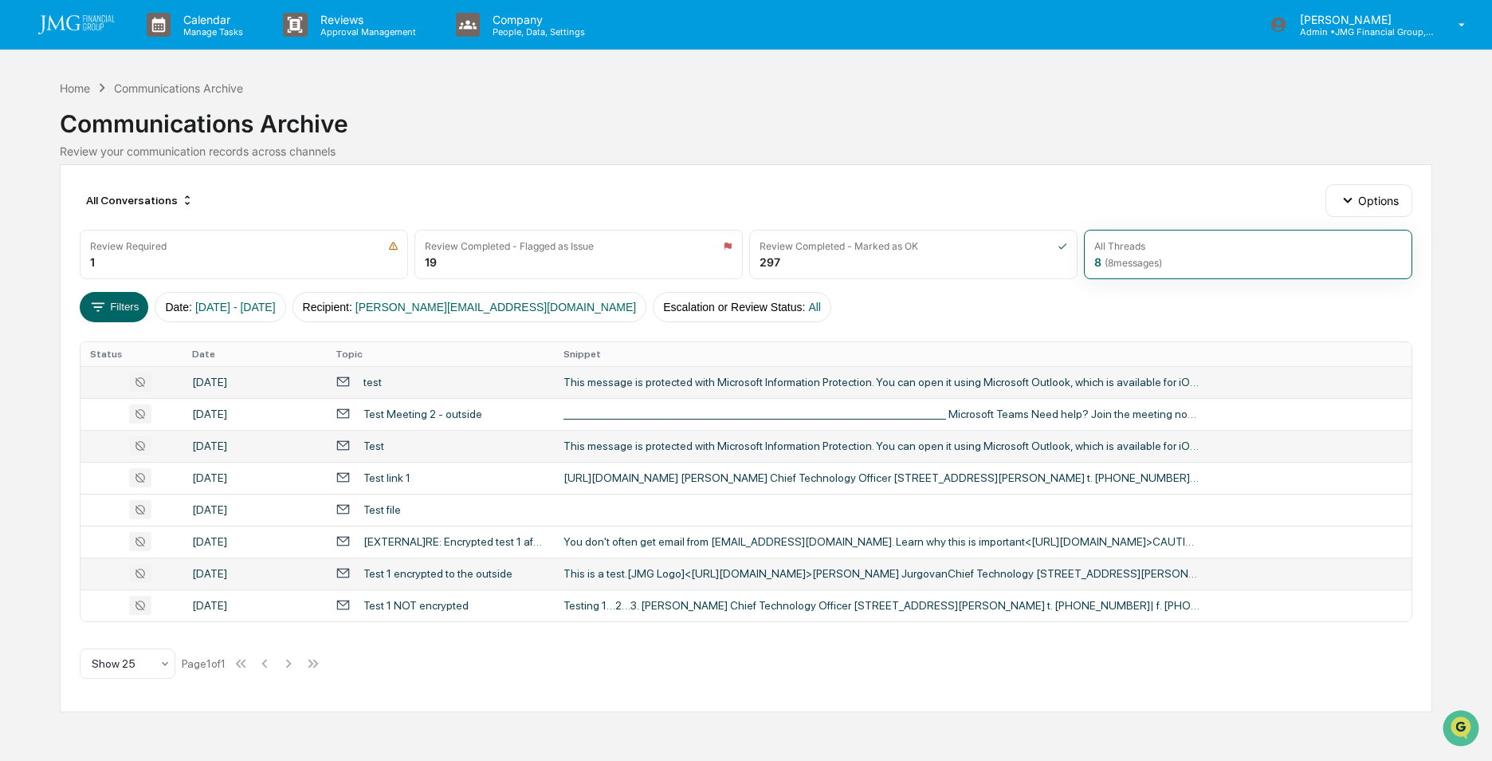
click at [375, 446] on div "Test" at bounding box center [374, 445] width 21 height 13
click at [34, 209] on div "Calendar Manage Tasks Reviews Approval Management Company People, Data, Setting…" at bounding box center [746, 380] width 1492 height 761
click at [375, 377] on div "test" at bounding box center [373, 381] width 18 height 13
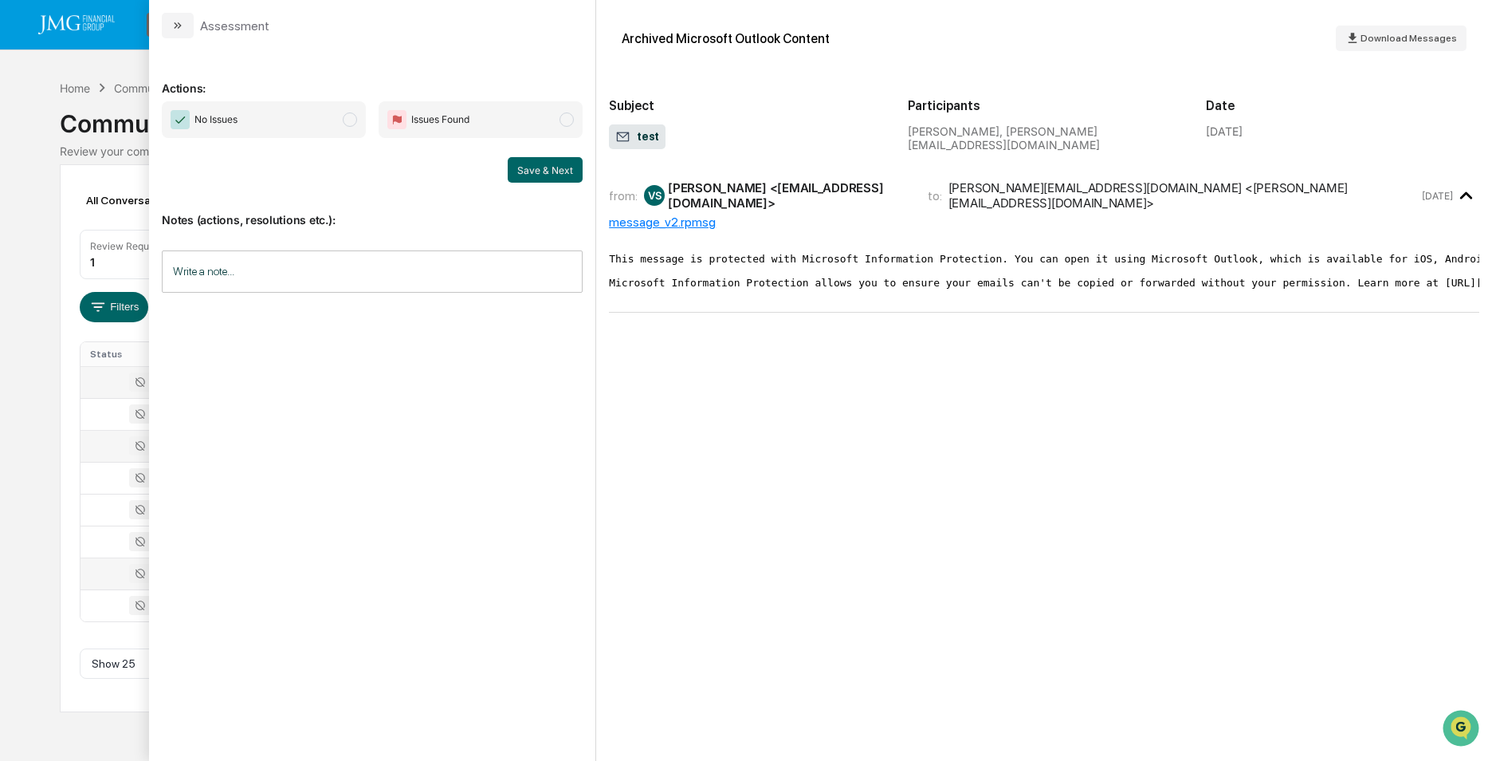
click at [700, 219] on div "message_v2.rpmsg" at bounding box center [1044, 221] width 871 height 15
click at [35, 181] on div "Calendar Manage Tasks Reviews Approval Management Company People, Data, Setting…" at bounding box center [746, 380] width 1492 height 761
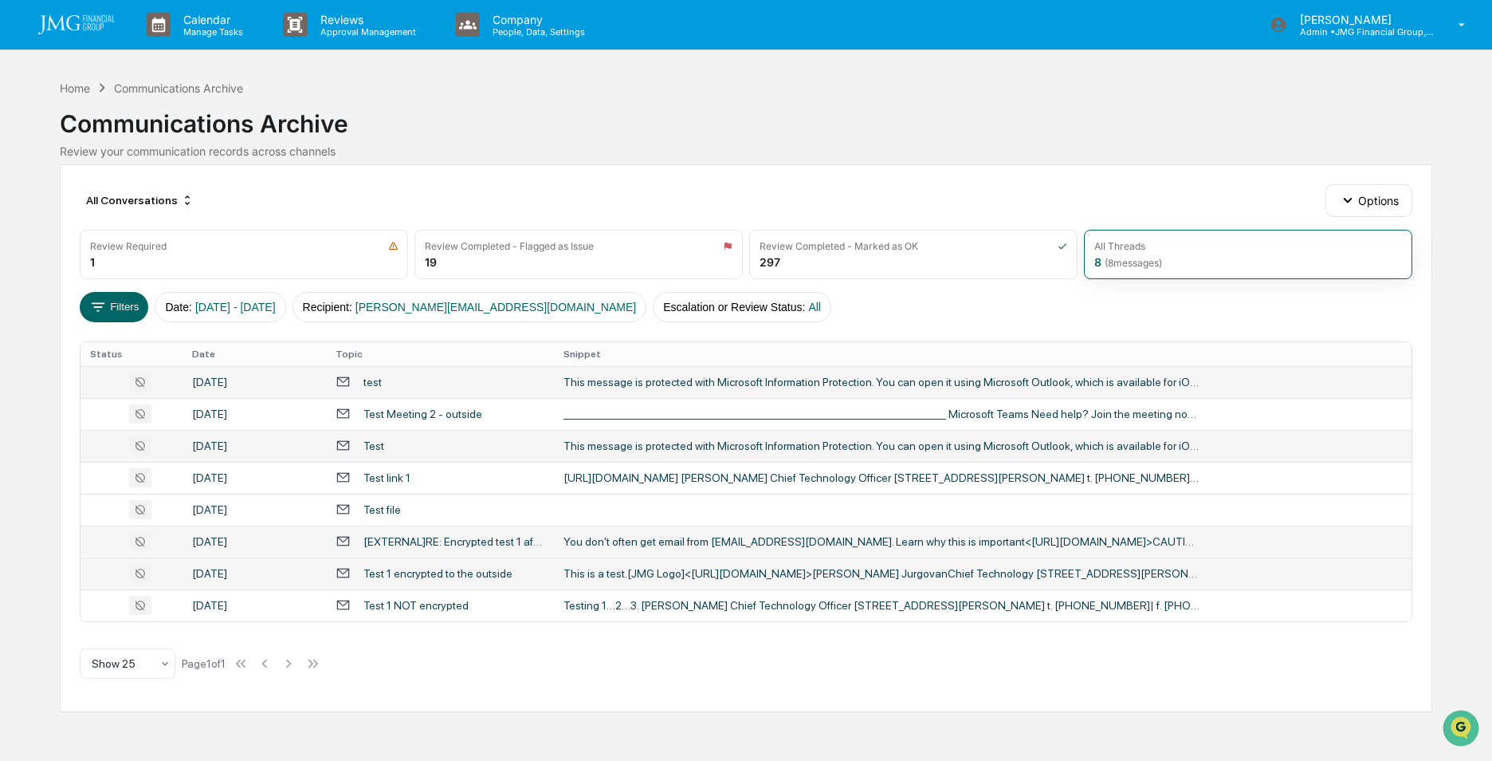
click at [493, 540] on div "[EXTERNAL]RE: Encrypted test 1 after Greenboard journaling" at bounding box center [454, 541] width 181 height 13
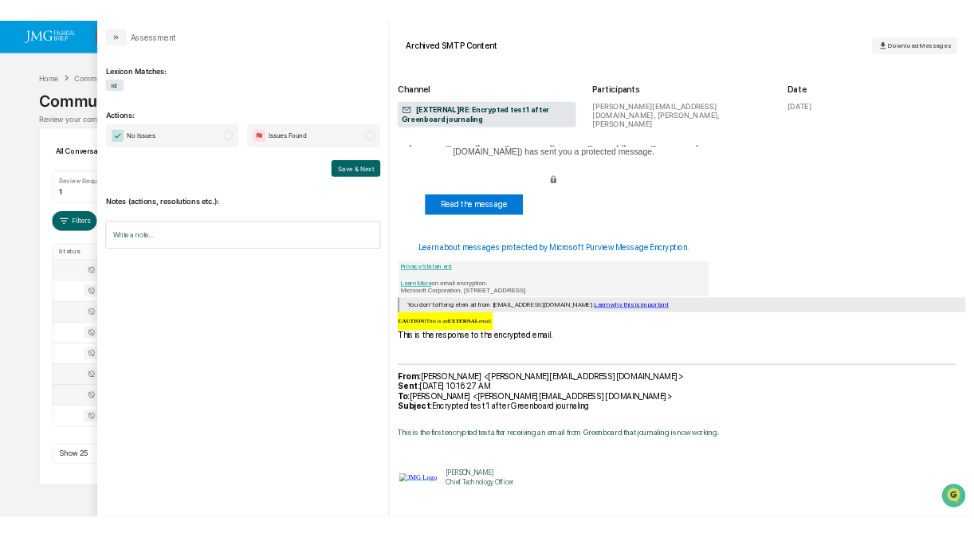
scroll to position [319, 0]
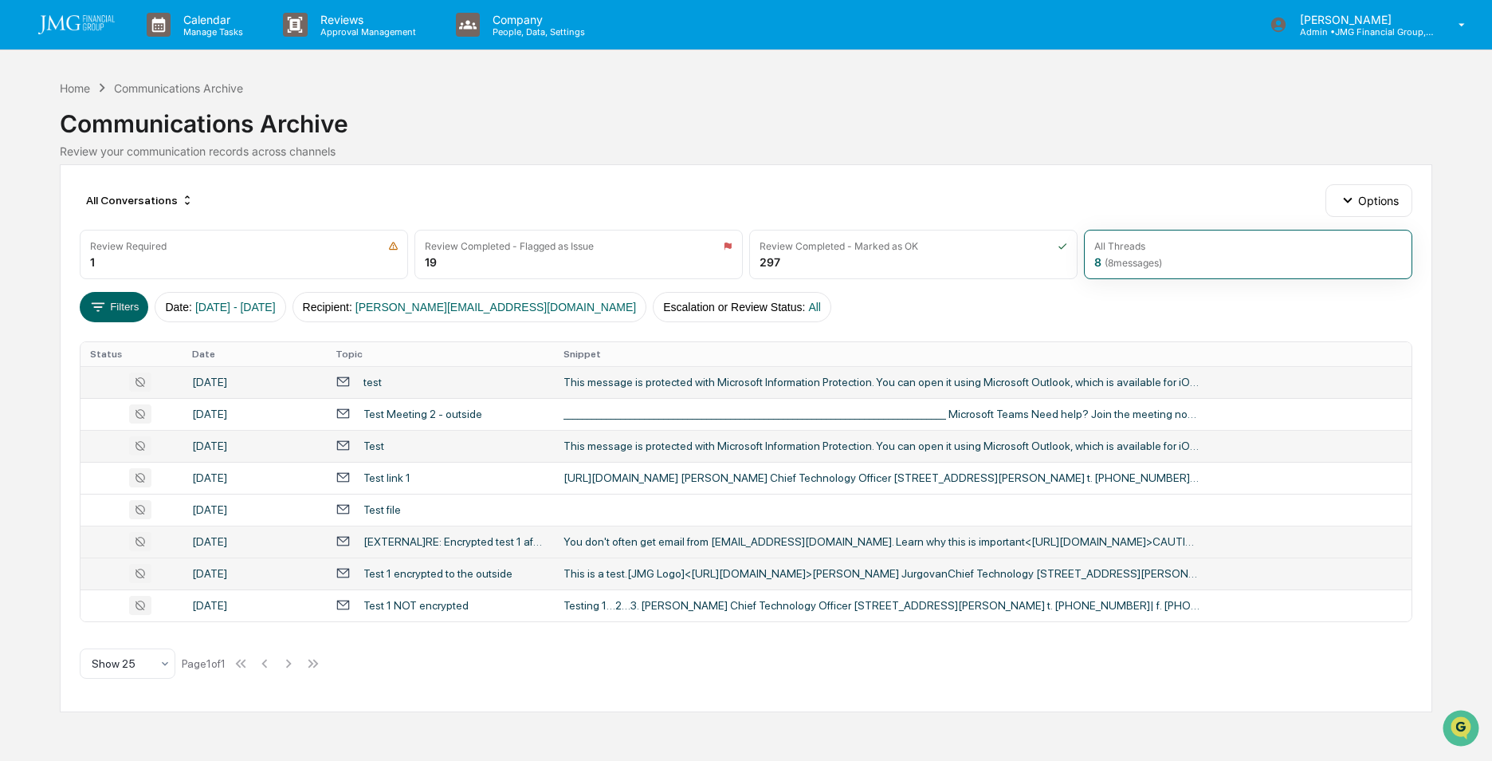
click at [26, 419] on div "Calendar Manage Tasks Reviews Approval Management Company People, Data, Setting…" at bounding box center [746, 380] width 1492 height 761
click at [434, 572] on div "Test 1 encrypted to the outside" at bounding box center [438, 573] width 149 height 13
click at [49, 193] on div "Calendar Manage Tasks Reviews Approval Management Company People, Data, Setting…" at bounding box center [746, 380] width 1492 height 761
click at [435, 378] on div "test" at bounding box center [440, 381] width 209 height 15
